Goal: Information Seeking & Learning: Learn about a topic

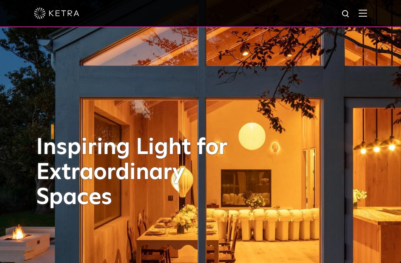
click at [367, 16] on img at bounding box center [363, 12] width 8 height 7
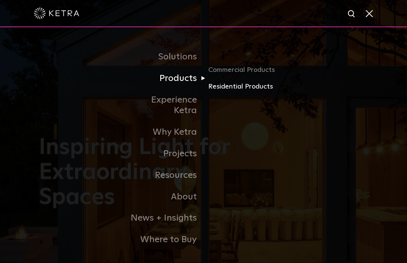
click at [226, 89] on link "Residential Products" at bounding box center [244, 86] width 73 height 11
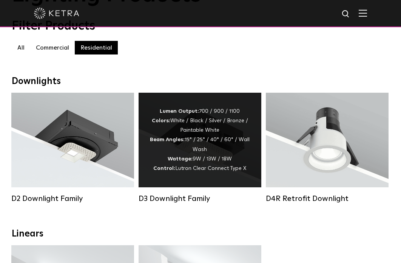
scroll to position [76, 0]
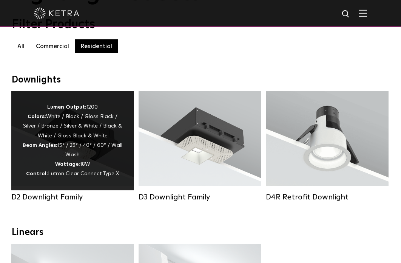
click at [66, 129] on div "Lumen Output: 1200 Colors: White / Black / Gloss Black / Silver / Bronze / Silv…" at bounding box center [73, 140] width 100 height 76
